Goal: Learn about a topic

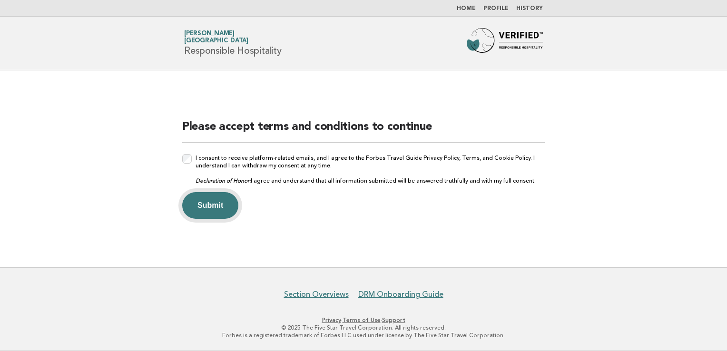
click at [206, 198] on button "Submit" at bounding box center [210, 205] width 56 height 27
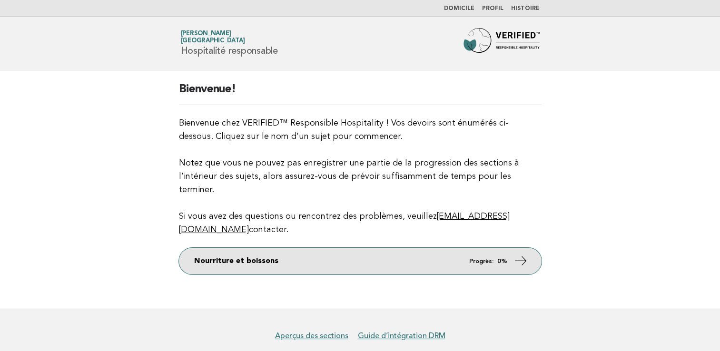
click at [466, 252] on link "Nourriture et boissons Progrès: 0%" at bounding box center [360, 261] width 362 height 27
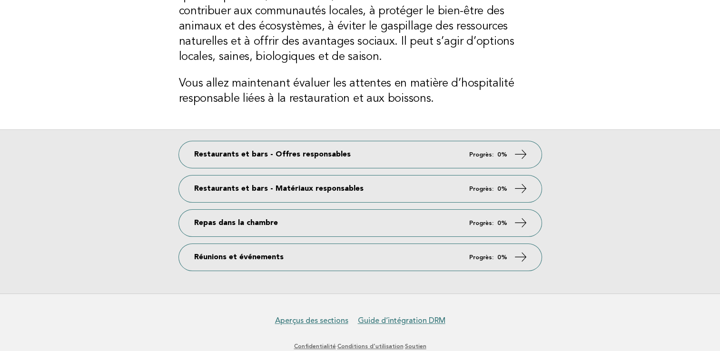
scroll to position [100, 0]
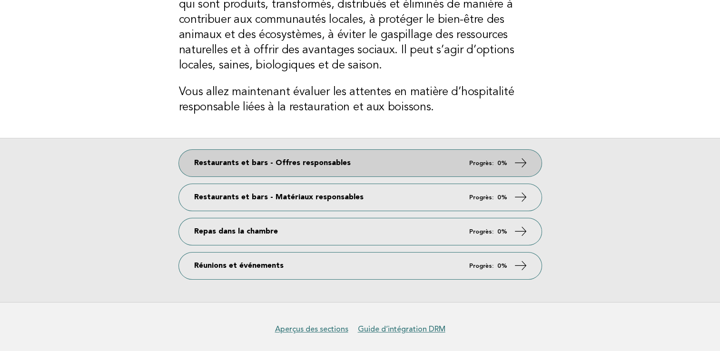
click at [429, 163] on link "Restaurants et bars - Offres responsables Progrès: 0%" at bounding box center [360, 163] width 362 height 27
